Goal: Find specific page/section: Find specific page/section

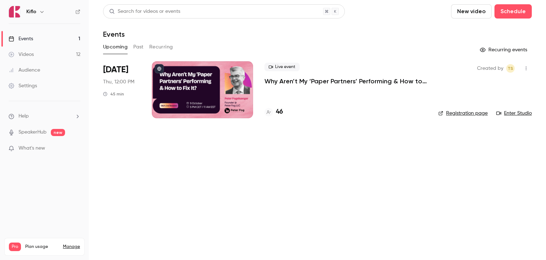
click at [280, 80] on p "Why Aren’t My ‘Paper Partners’ Performing & How to Fix It?" at bounding box center [346, 81] width 163 height 9
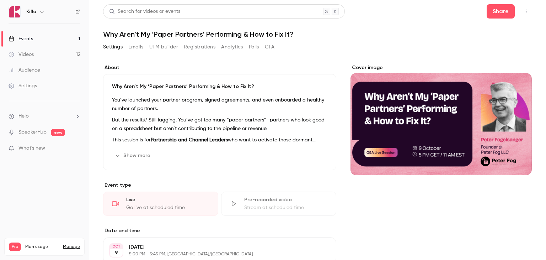
click at [189, 47] on button "Registrations" at bounding box center [200, 46] width 32 height 11
